Goal: Task Accomplishment & Management: Manage account settings

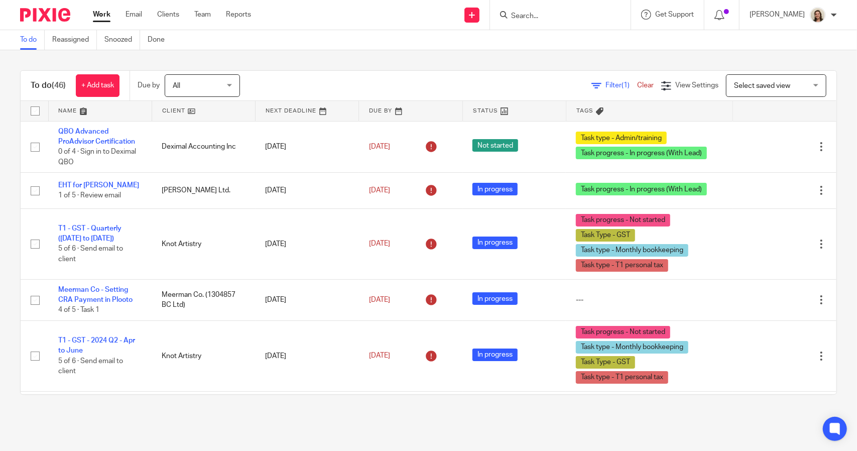
click at [605, 85] on span "Filter (1)" at bounding box center [621, 85] width 32 height 7
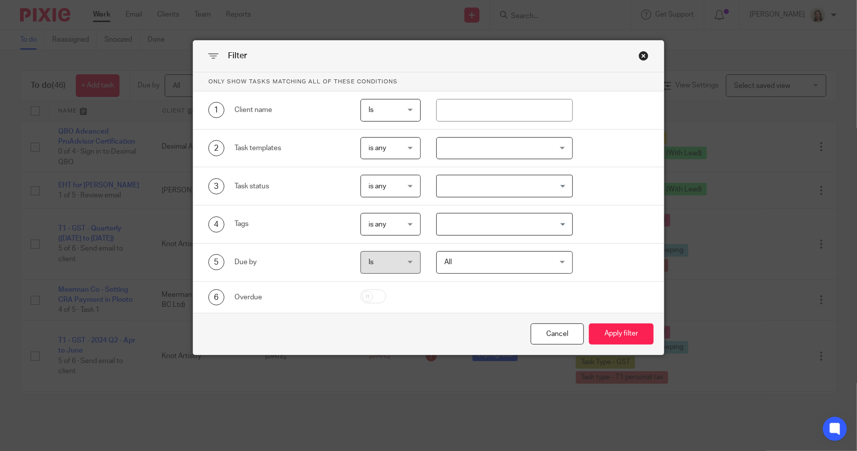
click at [510, 220] on input "Search for option" at bounding box center [502, 224] width 129 height 18
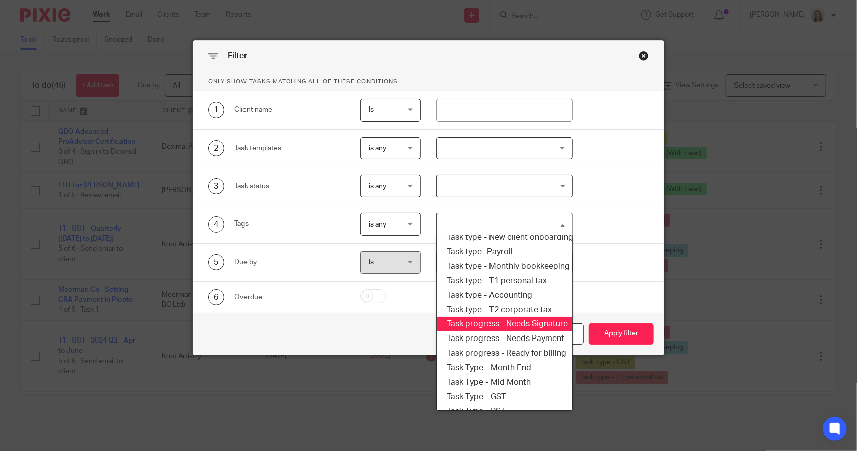
scroll to position [171, 0]
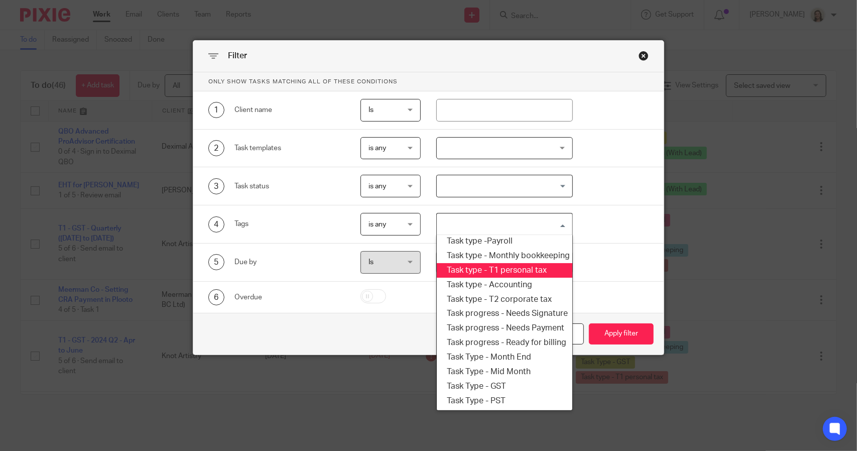
click at [499, 264] on li "Task type - T1 personal tax" at bounding box center [504, 270] width 135 height 15
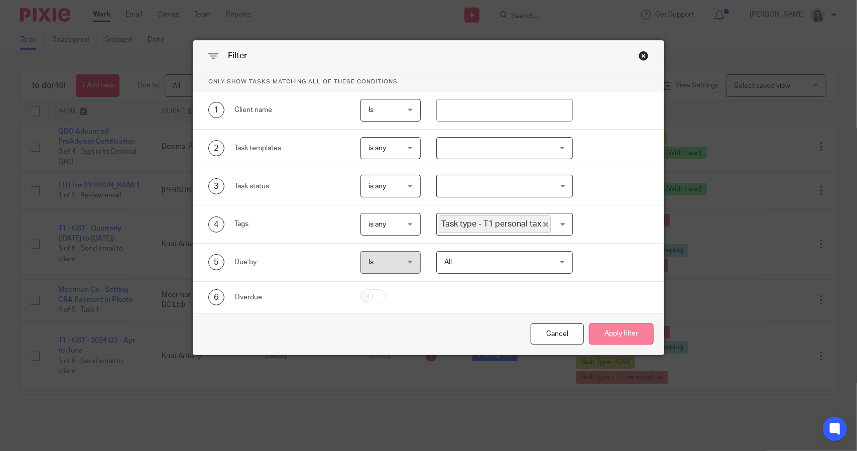
click at [621, 333] on button "Apply filter" at bounding box center [621, 334] width 65 height 22
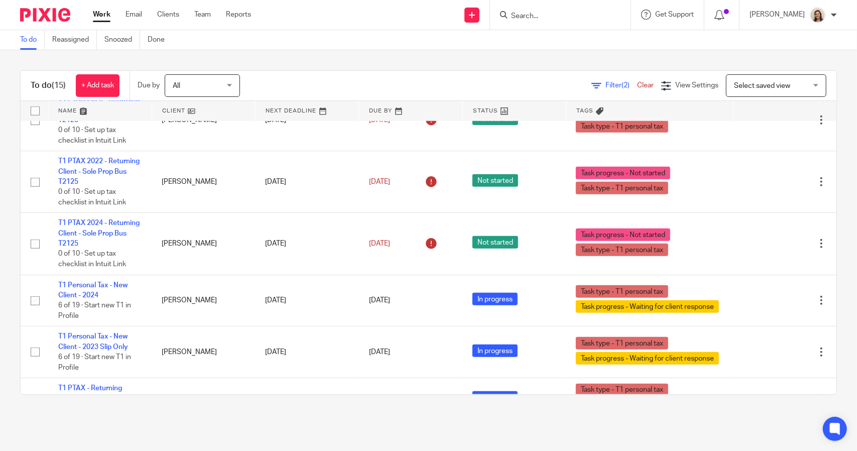
scroll to position [677, 0]
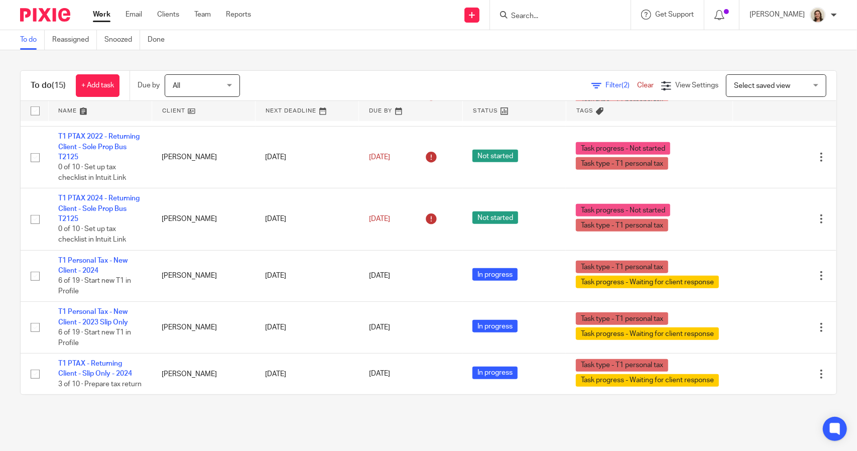
click at [605, 84] on span "Filter (2)" at bounding box center [621, 85] width 32 height 7
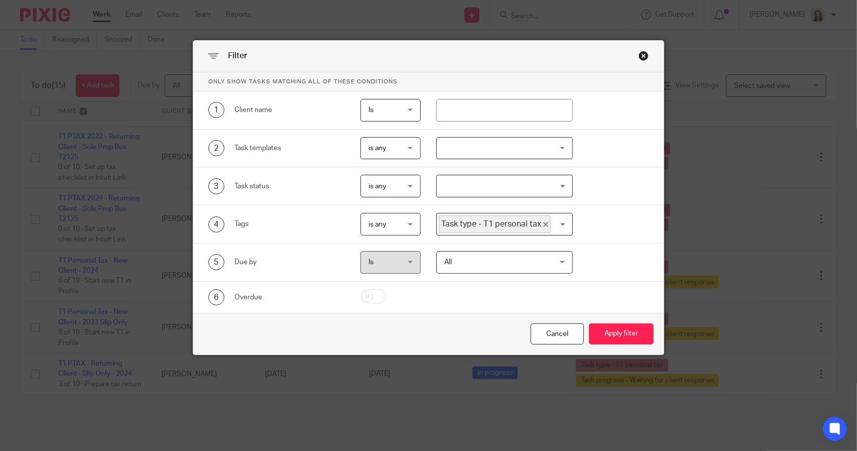
click at [672, 54] on div "Filter Only show tasks matching all of these conditions 1 Client name Is Is Is …" at bounding box center [428, 225] width 857 height 451
click at [642, 55] on div "Close this dialog window" at bounding box center [643, 56] width 10 height 10
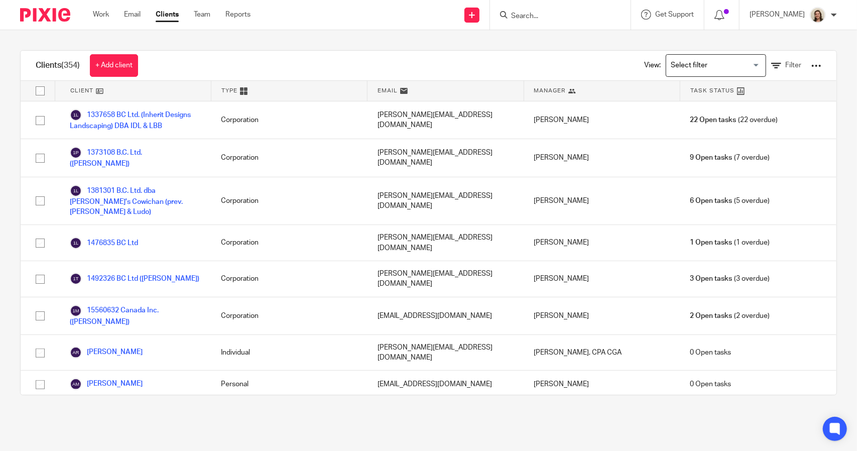
click at [540, 17] on input "Search" at bounding box center [555, 16] width 90 height 9
type input "sage pepper"
click at [535, 39] on link at bounding box center [581, 43] width 147 height 23
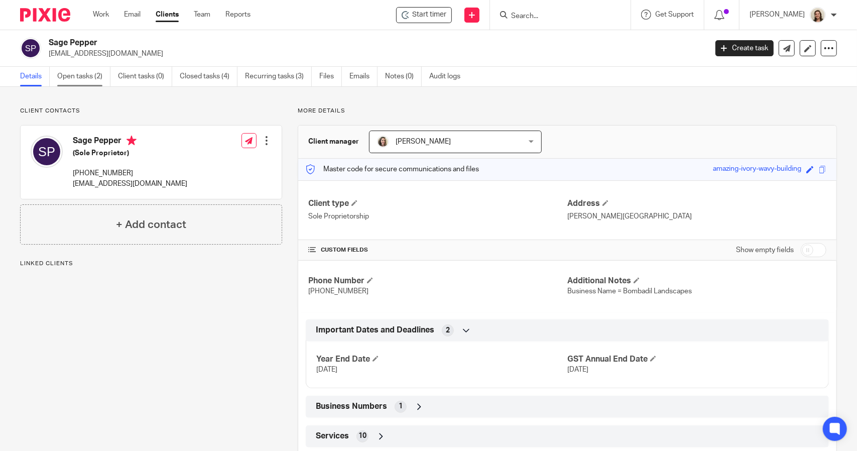
click at [84, 79] on link "Open tasks (2)" at bounding box center [83, 77] width 53 height 20
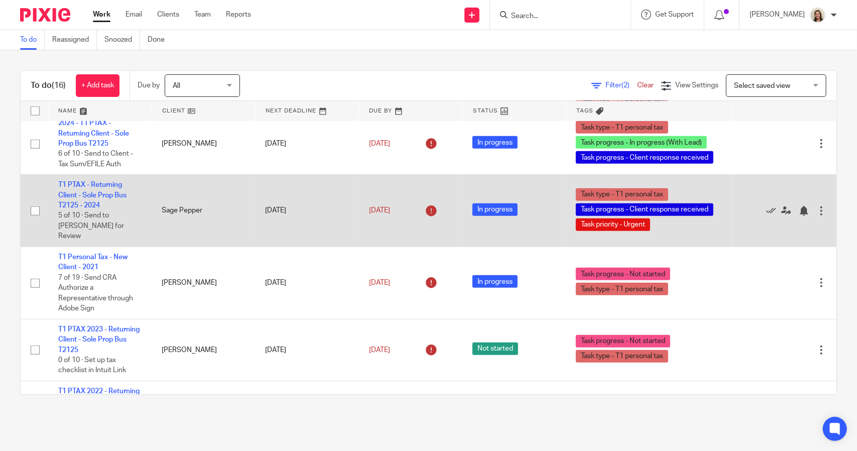
scroll to position [502, 0]
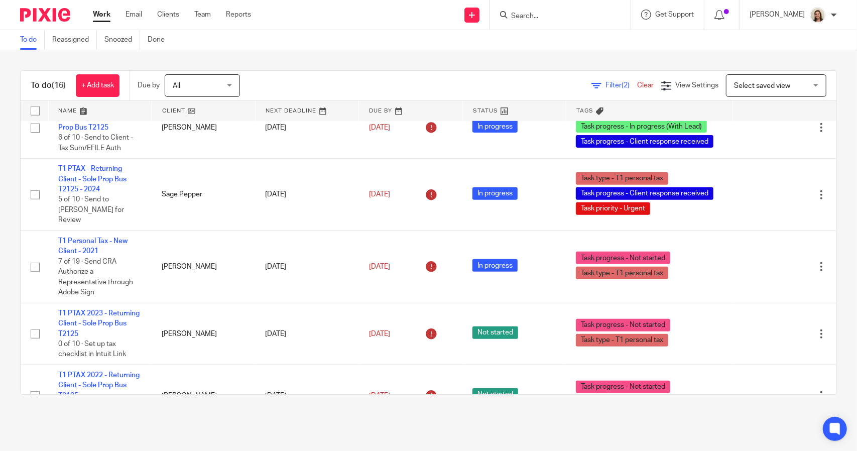
drag, startPoint x: 176, startPoint y: 23, endPoint x: 376, endPoint y: 49, distance: 202.5
click at [421, 58] on div "To do (16) + Add task Due by All All [DATE] [DATE] This week Next week This mon…" at bounding box center [428, 232] width 857 height 364
drag, startPoint x: 180, startPoint y: 11, endPoint x: 430, endPoint y: 70, distance: 256.8
click at [430, 70] on div "To do (16) + Add task Due by All All Today Tomorrow This week Next week This mo…" at bounding box center [428, 232] width 857 height 364
click at [605, 83] on span "Filter (2)" at bounding box center [621, 85] width 32 height 7
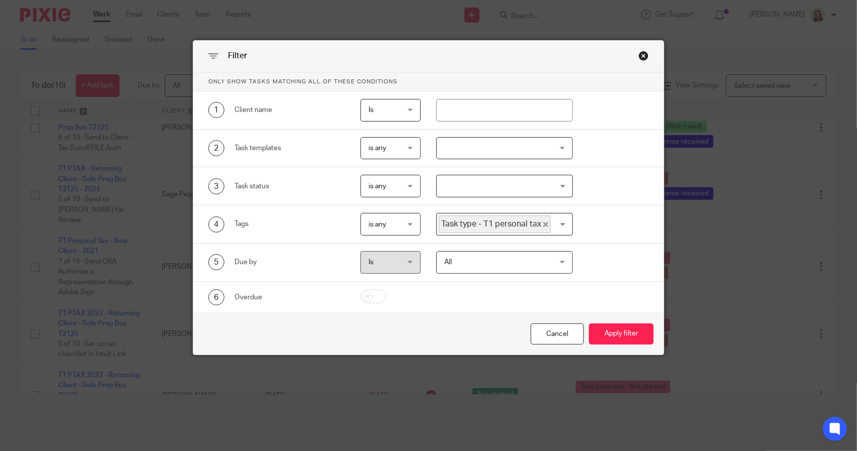
click at [543, 223] on icon "Deselect Task type - T1 personal tax" at bounding box center [545, 224] width 5 height 5
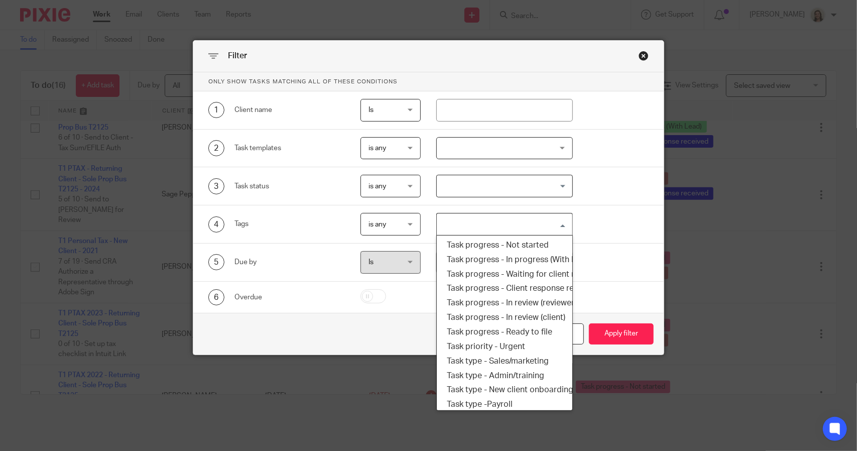
click at [537, 222] on input "Search for option" at bounding box center [502, 224] width 129 height 18
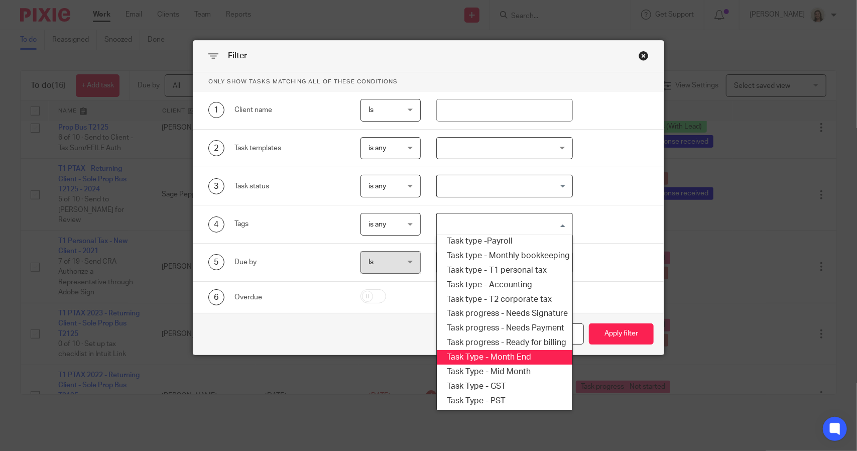
scroll to position [120, 0]
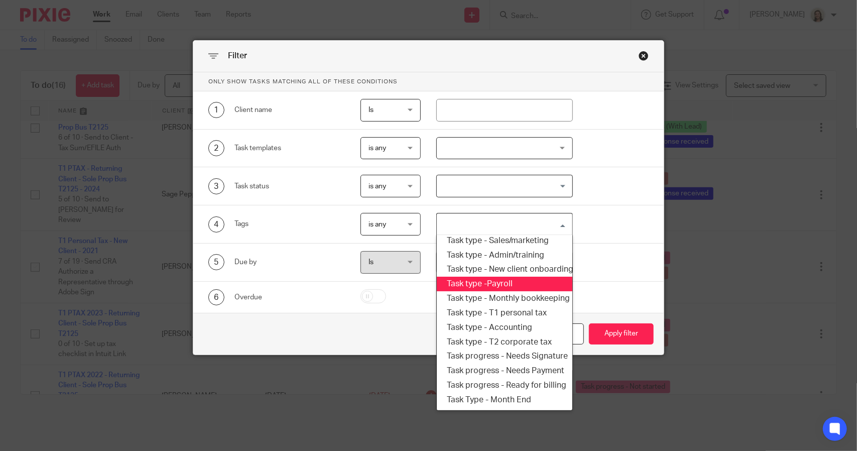
click at [504, 286] on li "Task type -Payroll" at bounding box center [504, 284] width 135 height 15
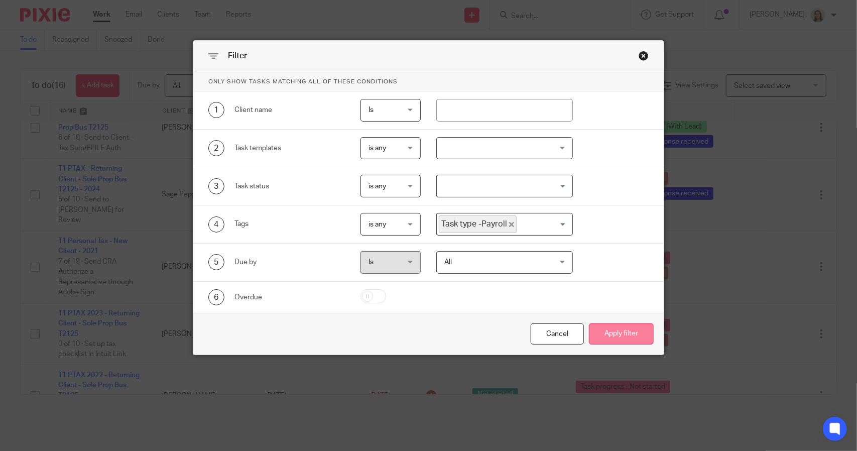
click at [634, 334] on button "Apply filter" at bounding box center [621, 334] width 65 height 22
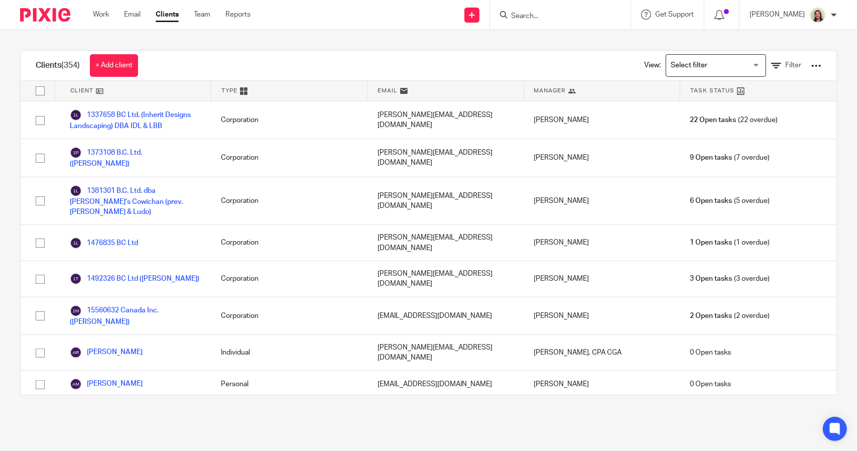
click at [536, 20] on input "Search" at bounding box center [555, 16] width 90 height 9
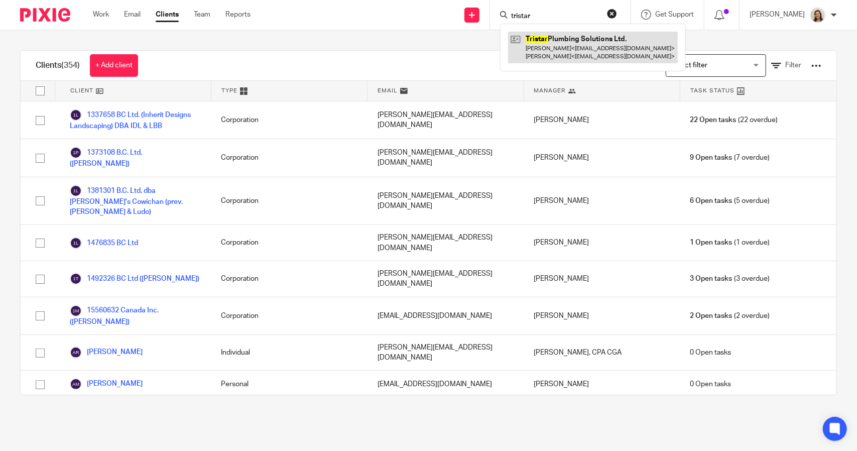
type input "tristar"
click at [538, 50] on link at bounding box center [593, 47] width 170 height 31
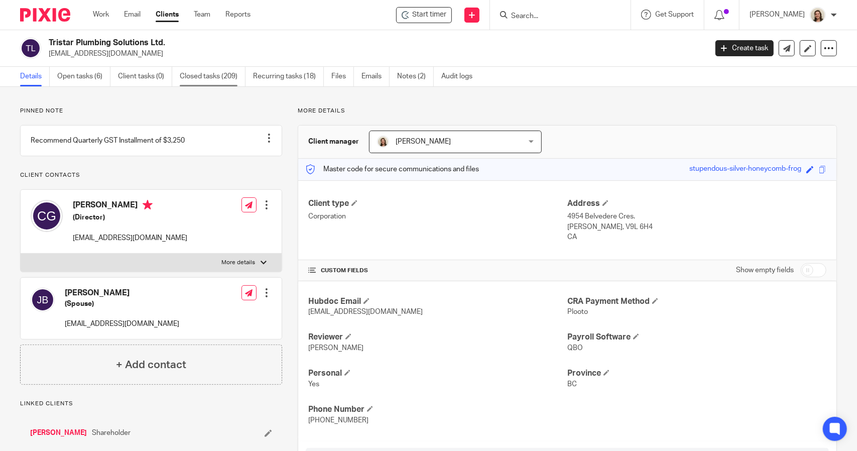
click at [190, 79] on link "Closed tasks (209)" at bounding box center [213, 77] width 66 height 20
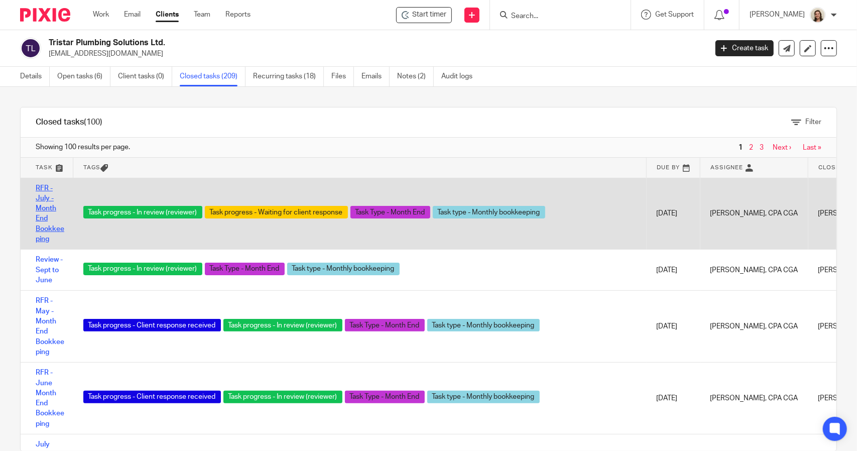
click at [46, 207] on link "RFR - July - Month End Bookkeeping" at bounding box center [50, 214] width 29 height 58
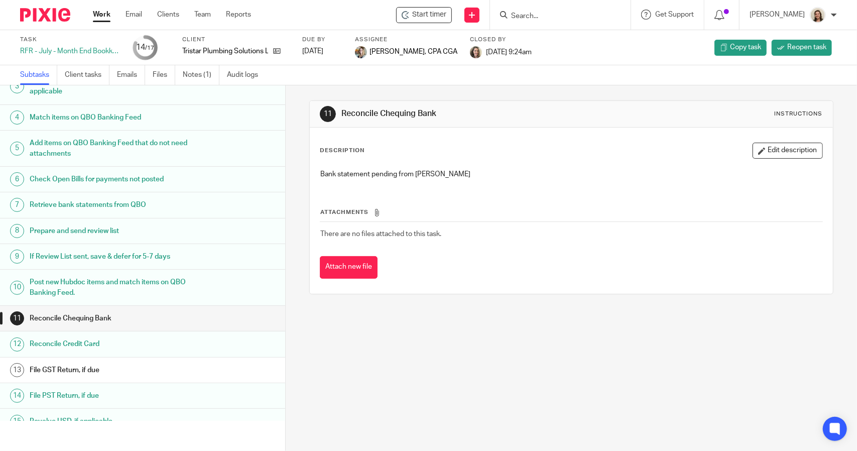
scroll to position [151, 0]
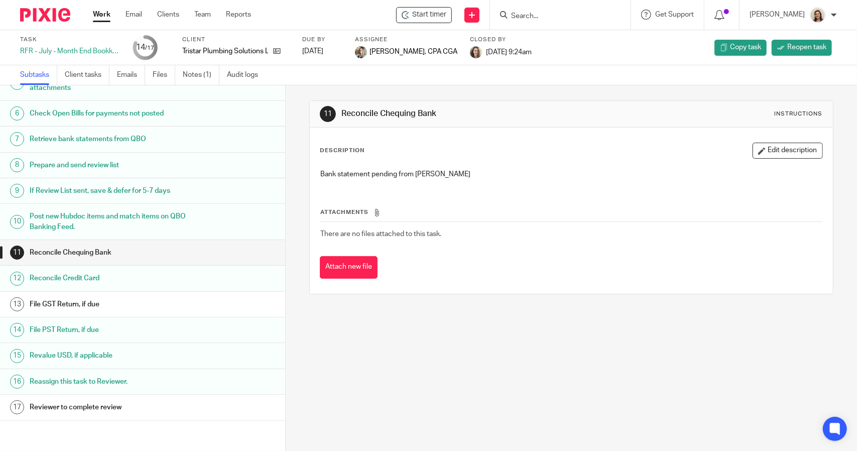
click at [129, 258] on h1 "Reconcile Chequing Bank" at bounding box center [112, 252] width 164 height 15
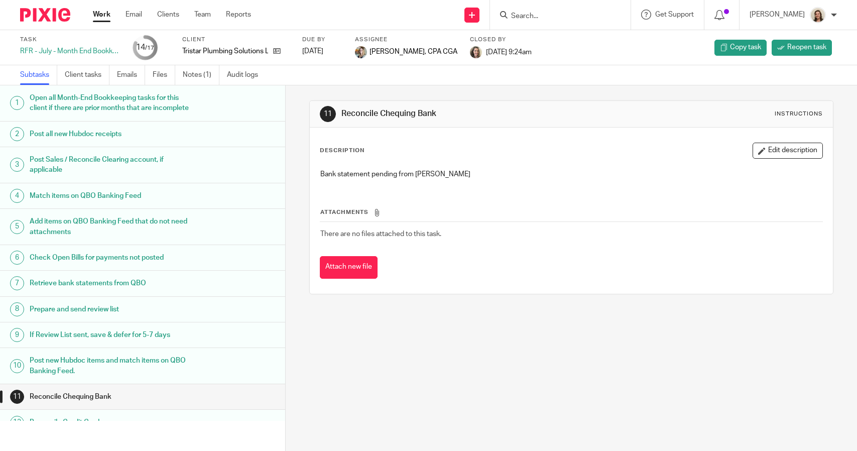
click at [787, 48] on span "Reopen task" at bounding box center [806, 47] width 39 height 10
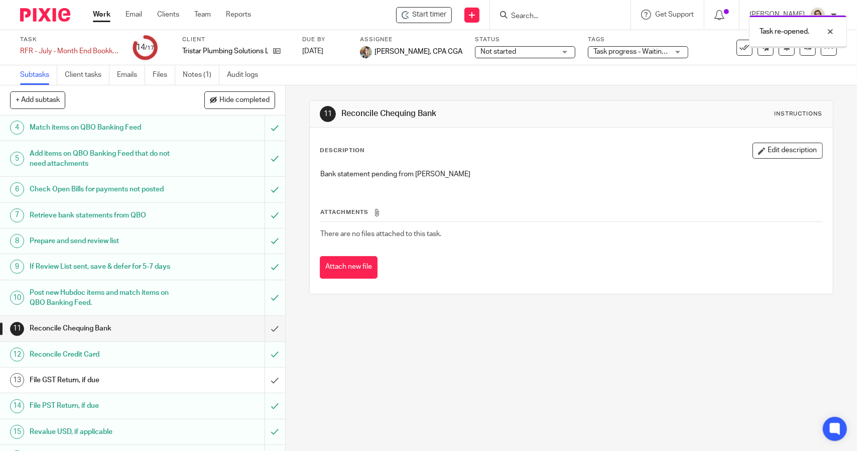
scroll to position [151, 0]
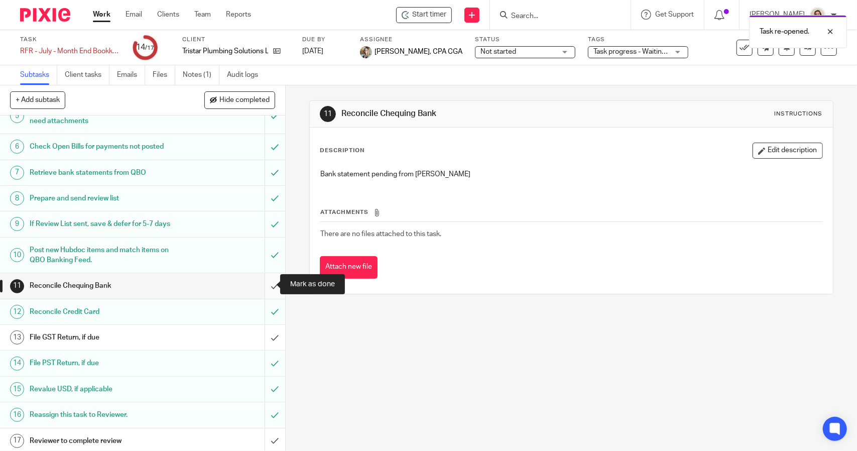
click at [262, 284] on input "submit" at bounding box center [142, 285] width 285 height 25
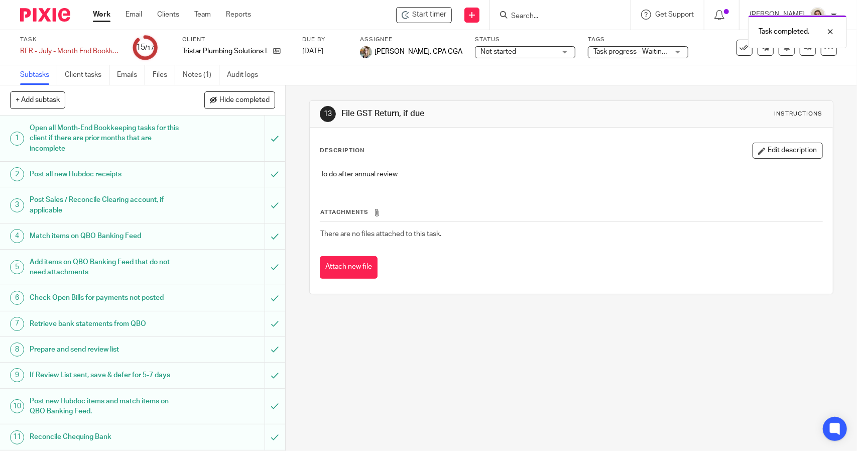
click at [736, 47] on div "Task completed." at bounding box center [638, 29] width 419 height 38
click at [739, 49] on icon at bounding box center [744, 48] width 10 height 10
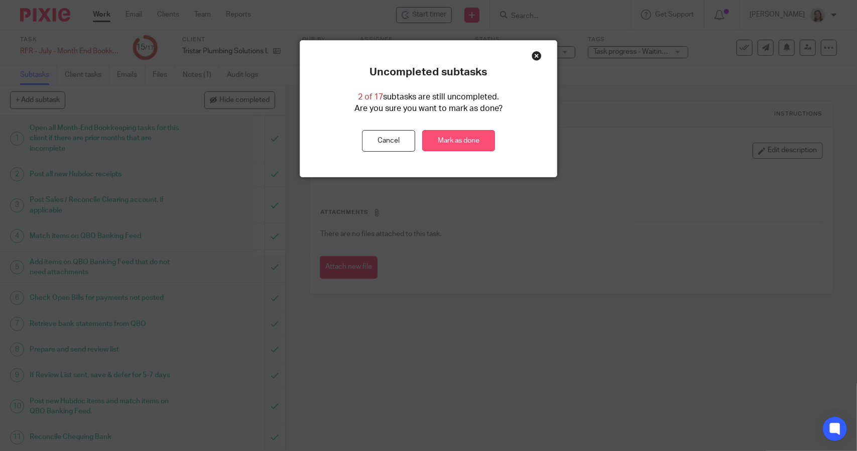
click at [459, 143] on link "Mark as done" at bounding box center [458, 141] width 73 height 22
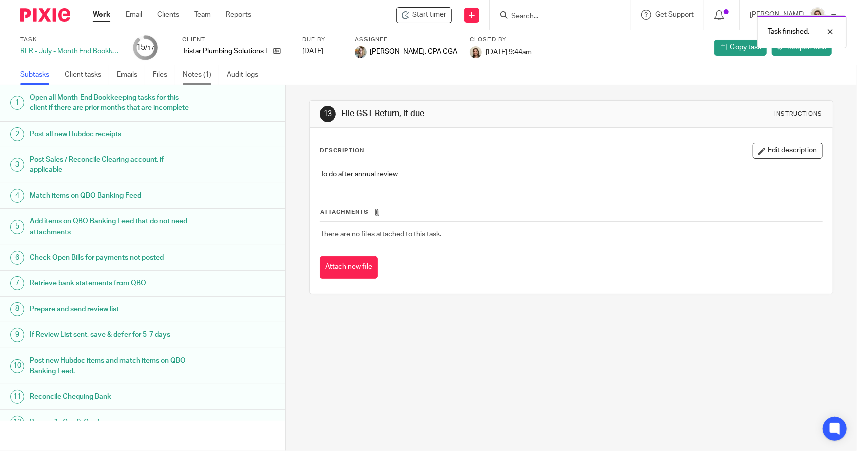
click at [191, 74] on link "Notes (1)" at bounding box center [201, 75] width 37 height 20
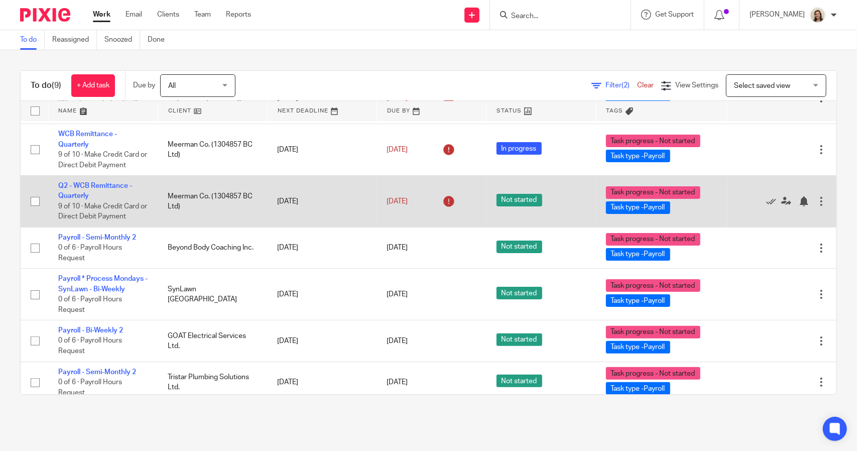
scroll to position [139, 0]
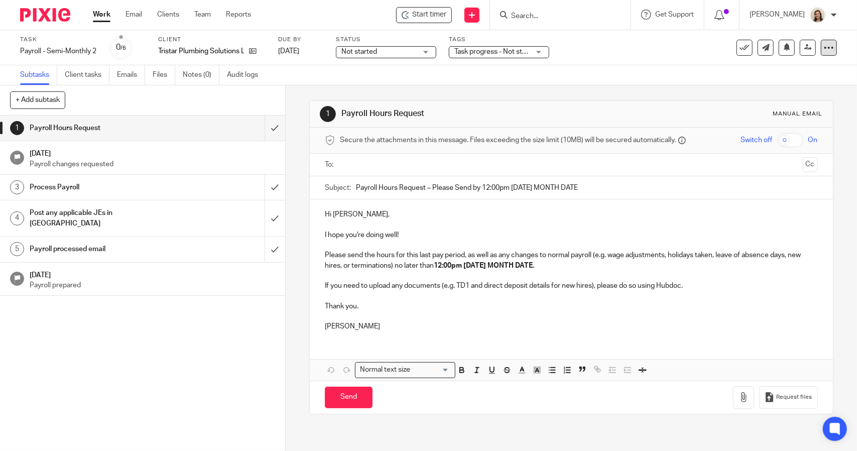
click at [824, 50] on icon at bounding box center [829, 48] width 10 height 10
click at [770, 132] on span "Delete" at bounding box center [767, 130] width 21 height 7
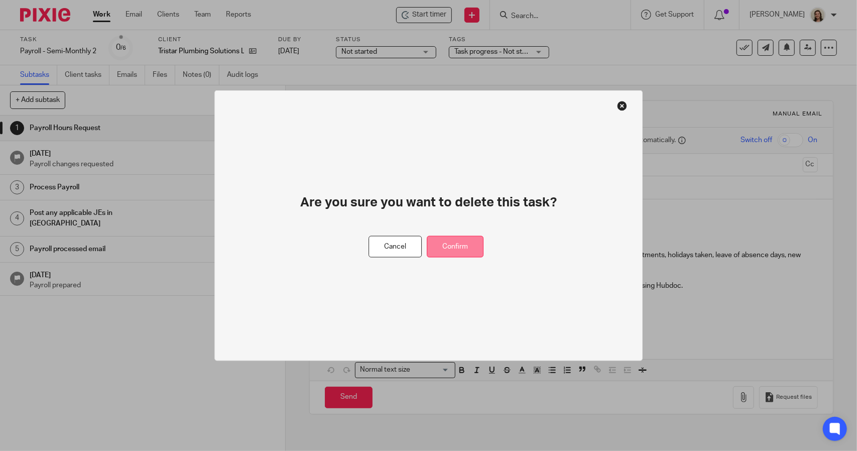
click at [466, 248] on button "Confirm" at bounding box center [455, 247] width 57 height 22
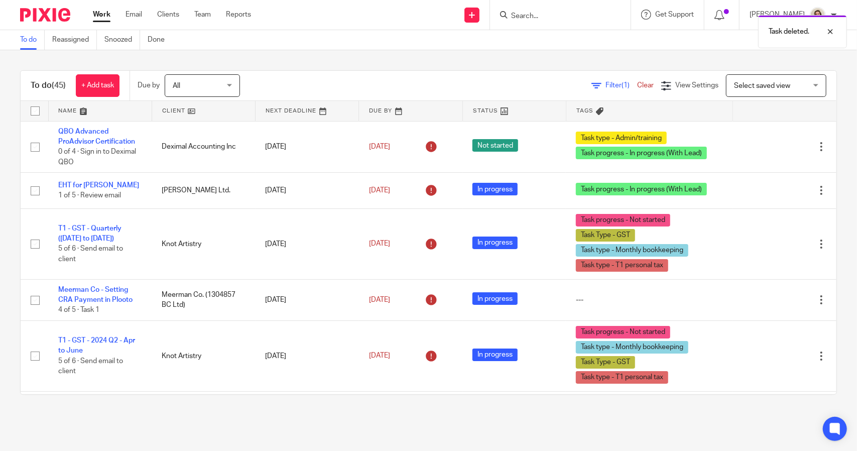
click at [605, 86] on span "Filter (1)" at bounding box center [621, 85] width 32 height 7
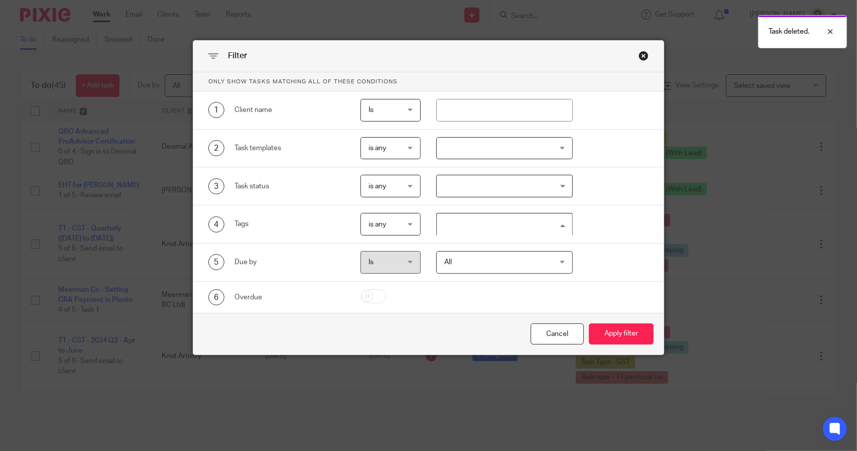
click at [546, 223] on input "Search for option" at bounding box center [502, 224] width 129 height 18
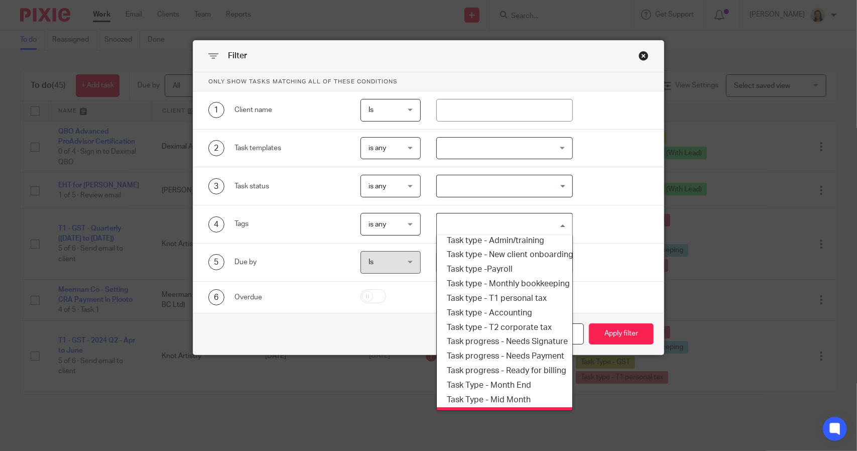
scroll to position [120, 0]
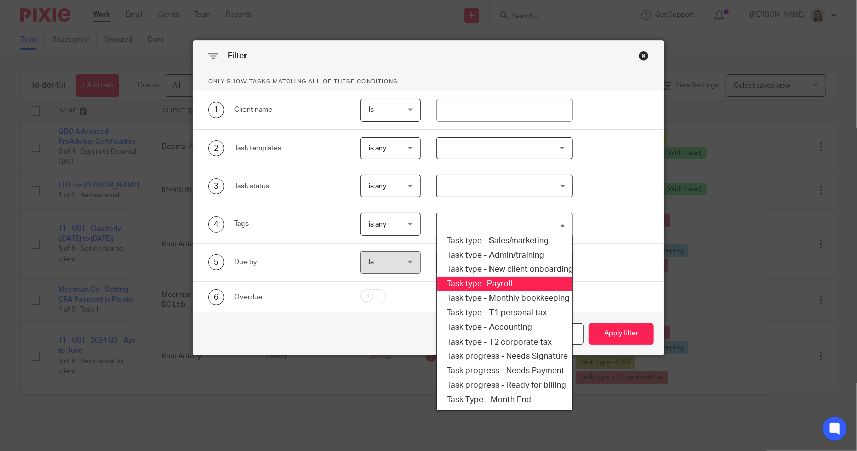
click at [492, 288] on li "Task type -Payroll" at bounding box center [504, 284] width 135 height 15
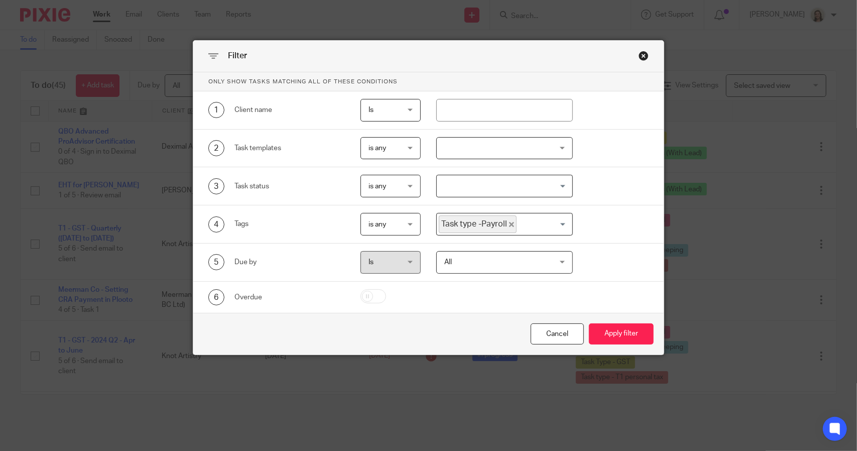
drag, startPoint x: 615, startPoint y: 333, endPoint x: 622, endPoint y: 304, distance: 30.0
click at [615, 333] on button "Apply filter" at bounding box center [621, 334] width 65 height 22
